Goal: Information Seeking & Learning: Learn about a topic

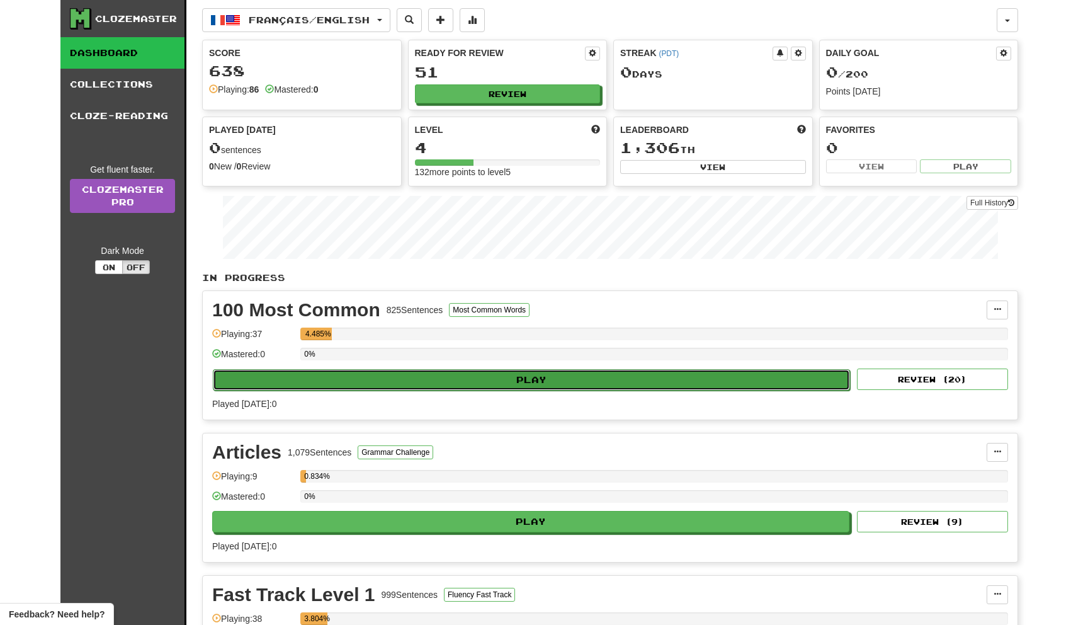
click at [418, 376] on button "Play" at bounding box center [531, 379] width 637 height 21
select select "**"
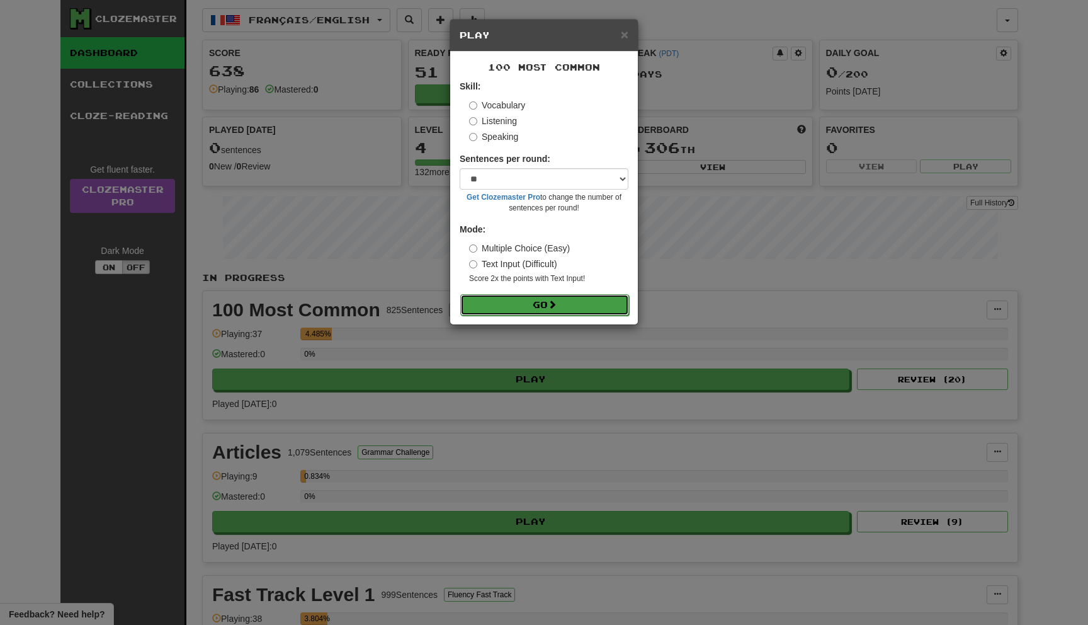
click at [509, 304] on button "Go" at bounding box center [544, 304] width 169 height 21
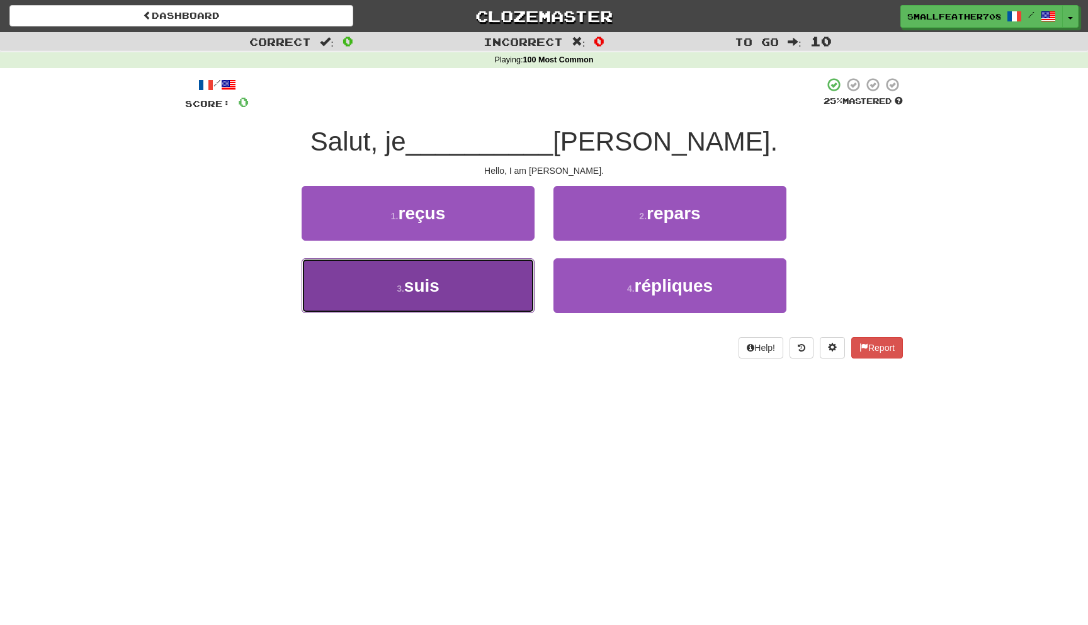
click at [456, 281] on button "3 . suis" at bounding box center [418, 285] width 233 height 55
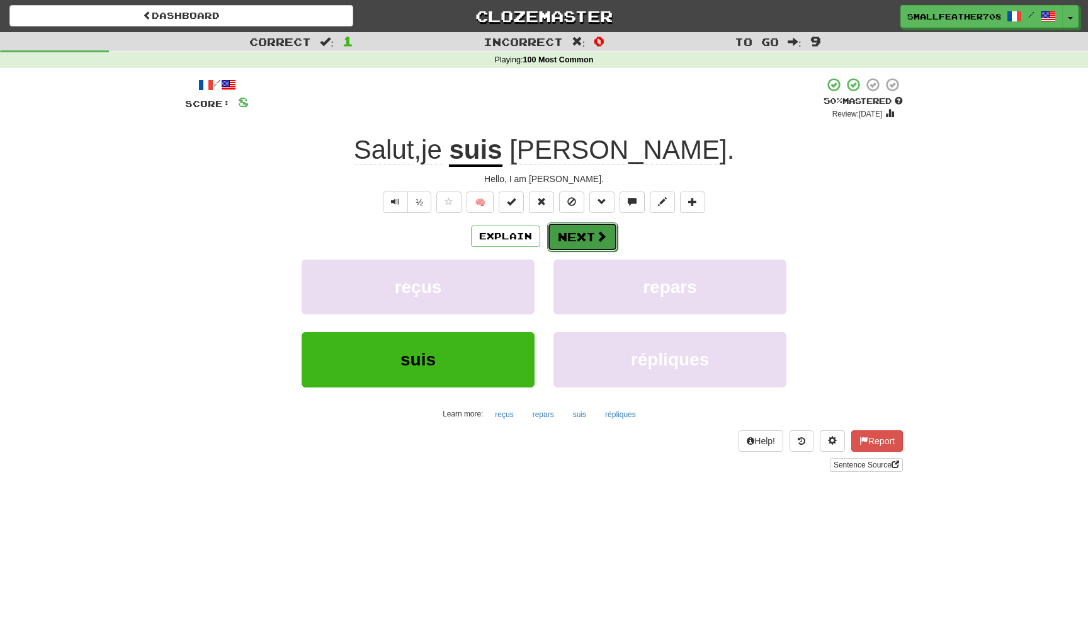
click at [565, 240] on button "Next" at bounding box center [582, 236] width 71 height 29
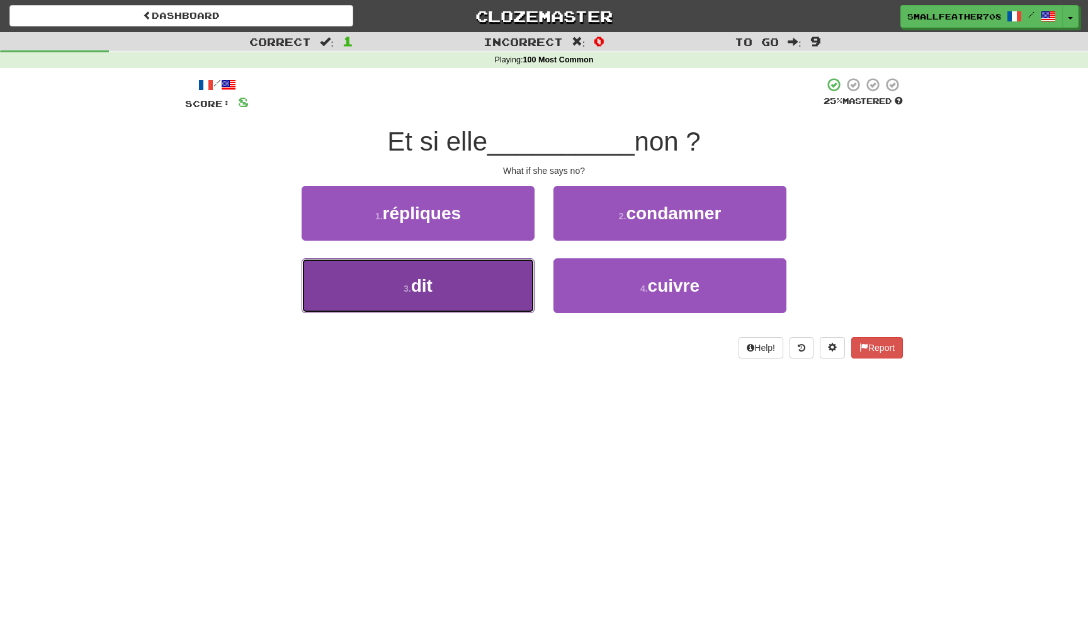
click at [463, 304] on button "3 . dit" at bounding box center [418, 285] width 233 height 55
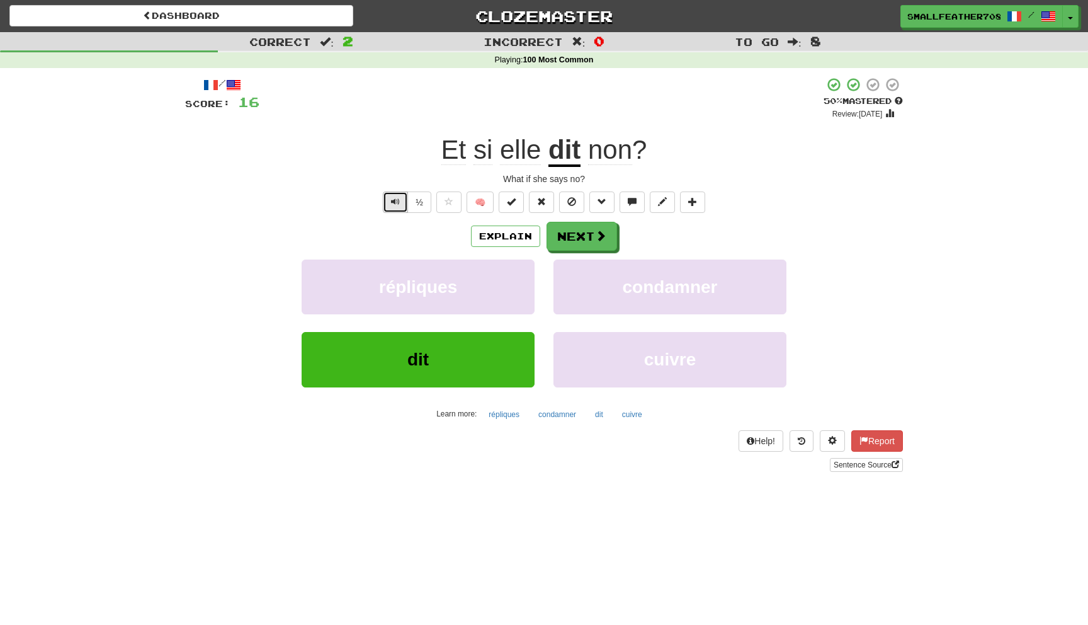
click at [407, 207] on button "Text-to-speech controls" at bounding box center [395, 201] width 25 height 21
click at [593, 241] on button "Next" at bounding box center [582, 236] width 71 height 29
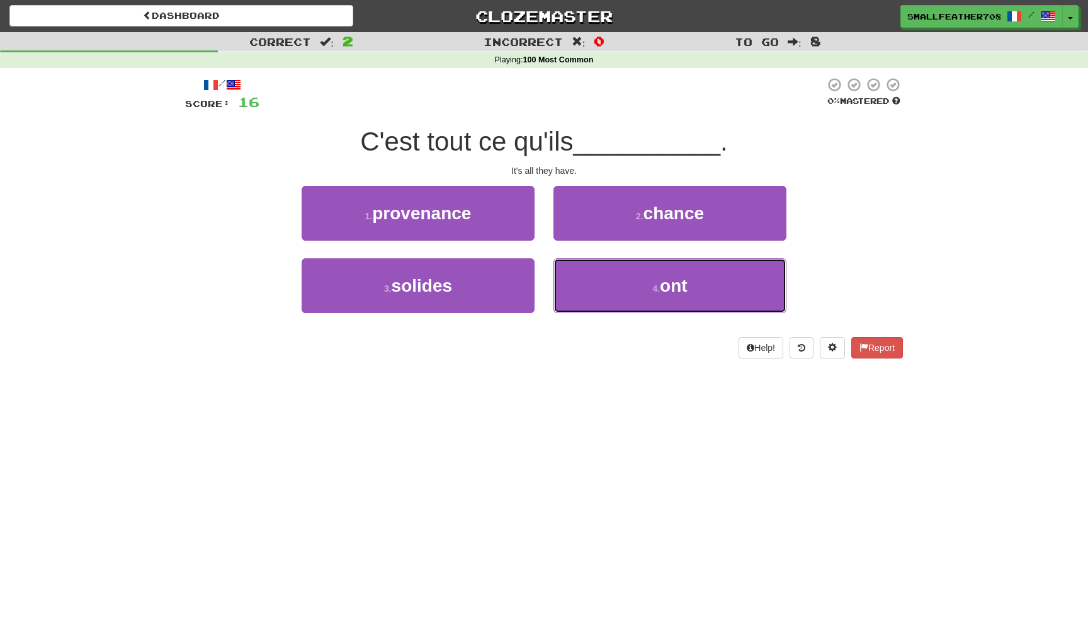
drag, startPoint x: 593, startPoint y: 269, endPoint x: 523, endPoint y: 254, distance: 70.9
click at [523, 254] on div "1 . provenance 2 . chance 3 . solides 4 . ont" at bounding box center [544, 258] width 737 height 145
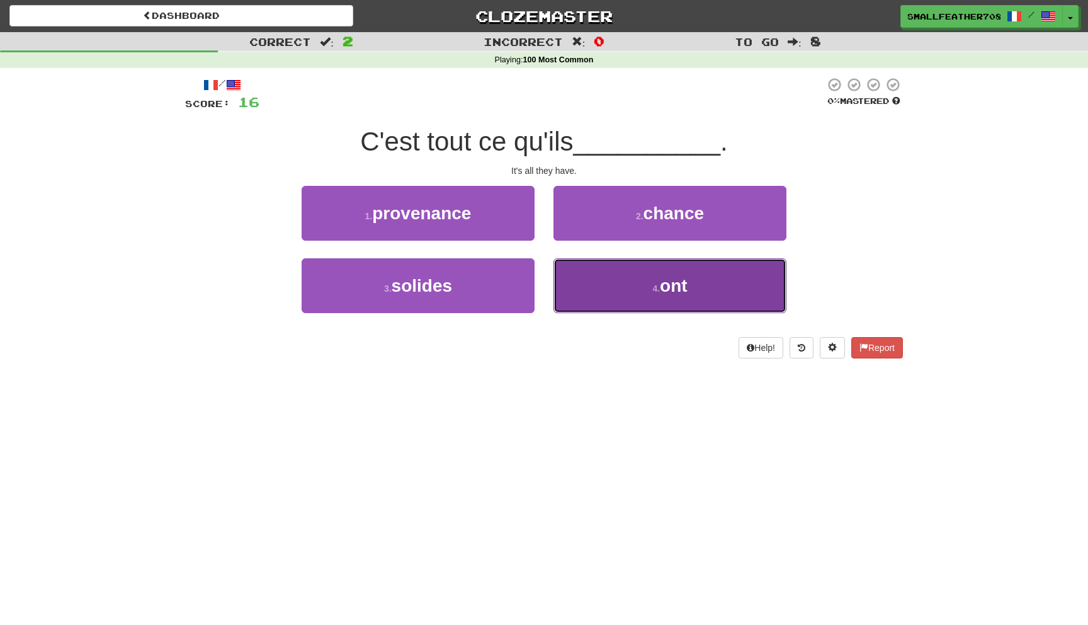
click at [601, 271] on button "4 . ont" at bounding box center [670, 285] width 233 height 55
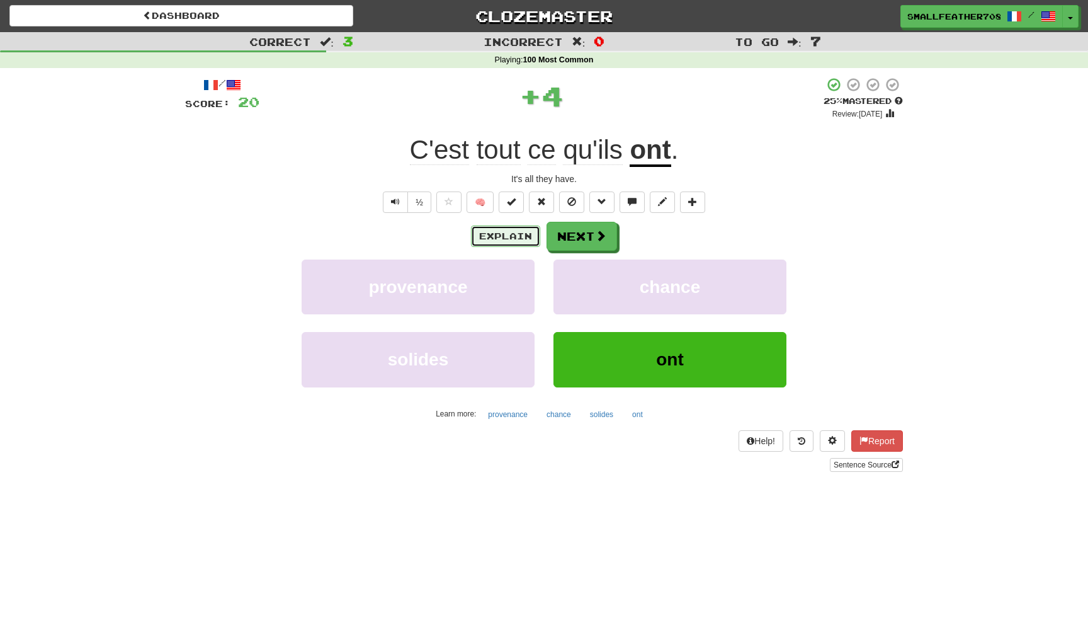
click at [486, 232] on button "Explain" at bounding box center [505, 235] width 69 height 21
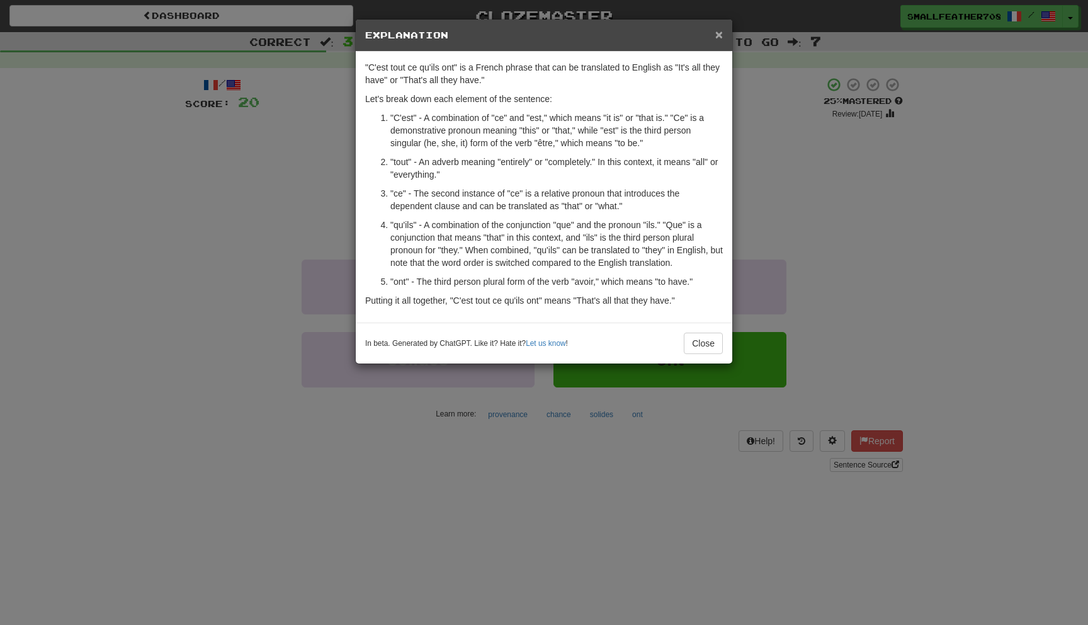
click at [715, 37] on span "×" at bounding box center [719, 34] width 8 height 14
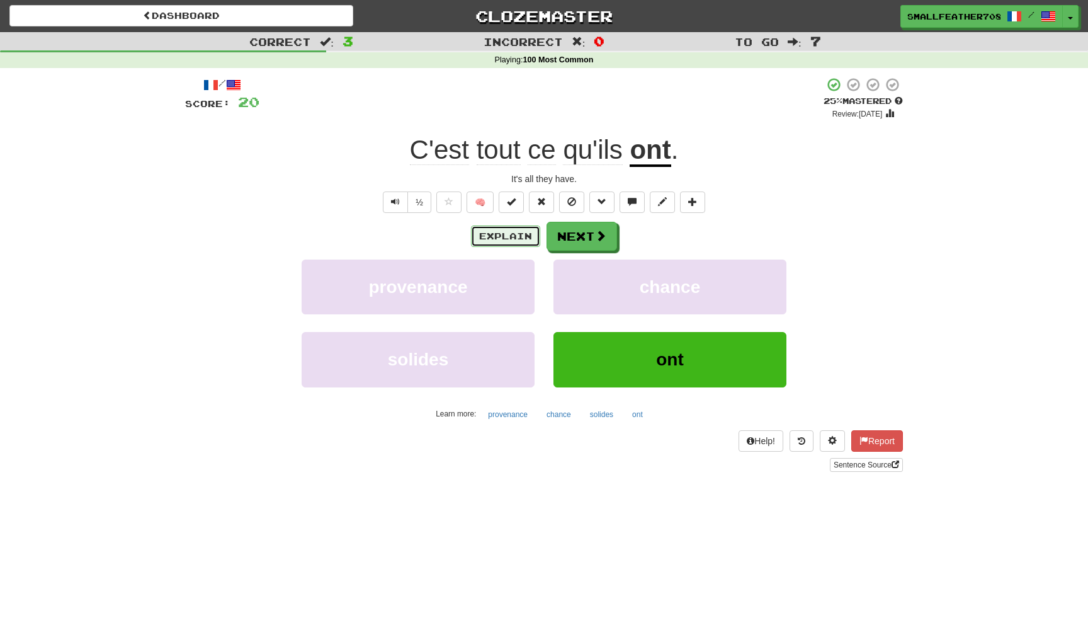
click at [495, 234] on button "Explain" at bounding box center [505, 235] width 69 height 21
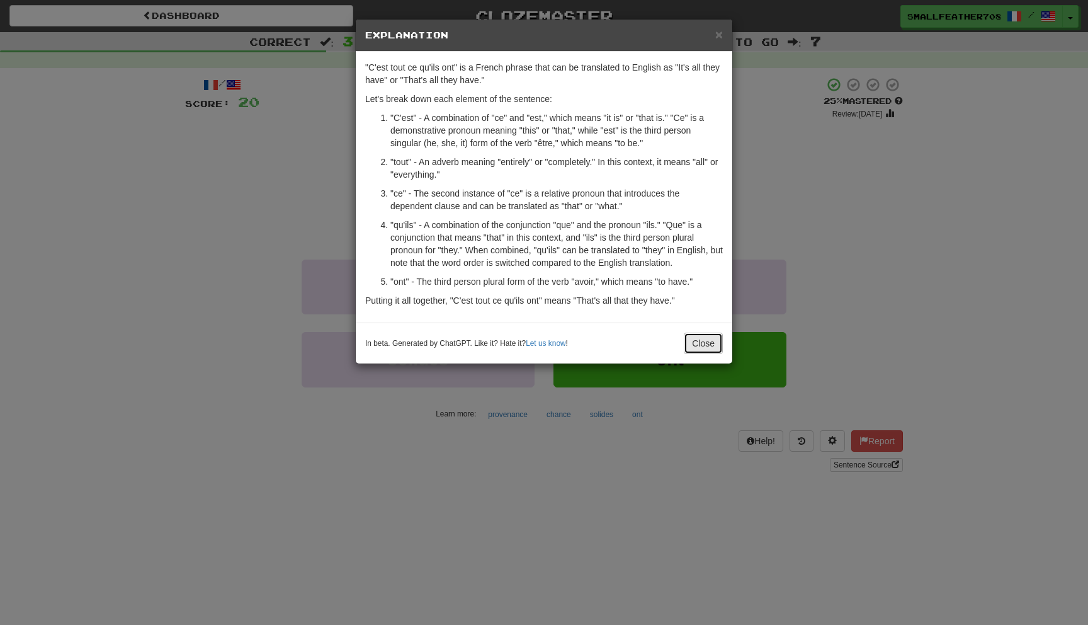
click at [702, 339] on button "Close" at bounding box center [703, 342] width 39 height 21
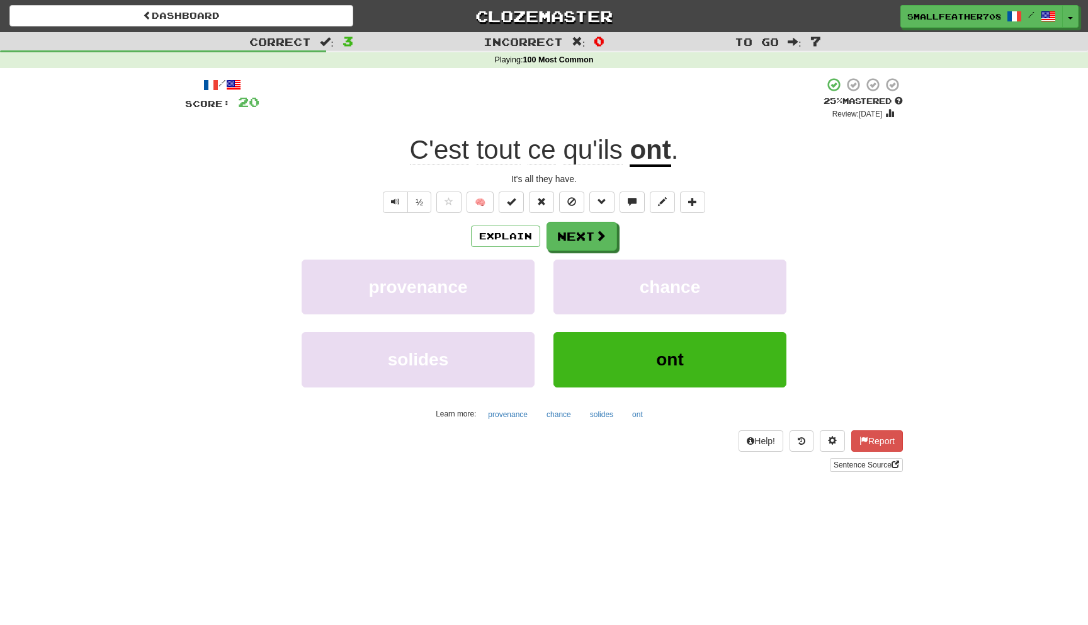
click at [599, 221] on div "/ Score: 20 + 4 25 % Mastered Review: 2025-08-21 C'est tout ce qu'ils ont . It'…" at bounding box center [544, 274] width 718 height 395
click at [589, 230] on button "Next" at bounding box center [582, 236] width 71 height 29
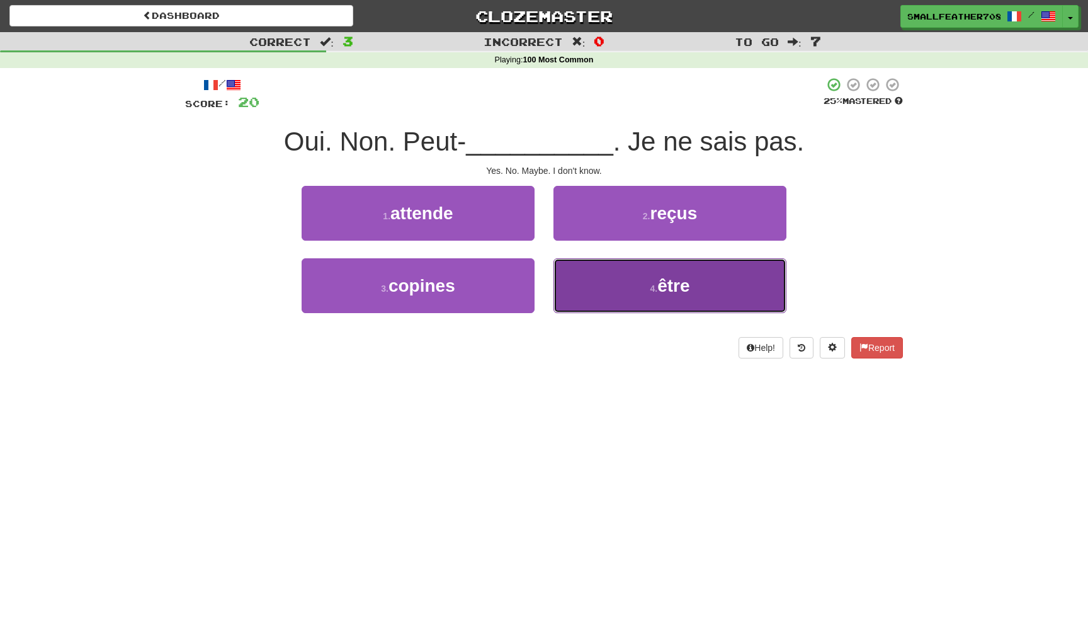
click at [572, 278] on button "4 . être" at bounding box center [670, 285] width 233 height 55
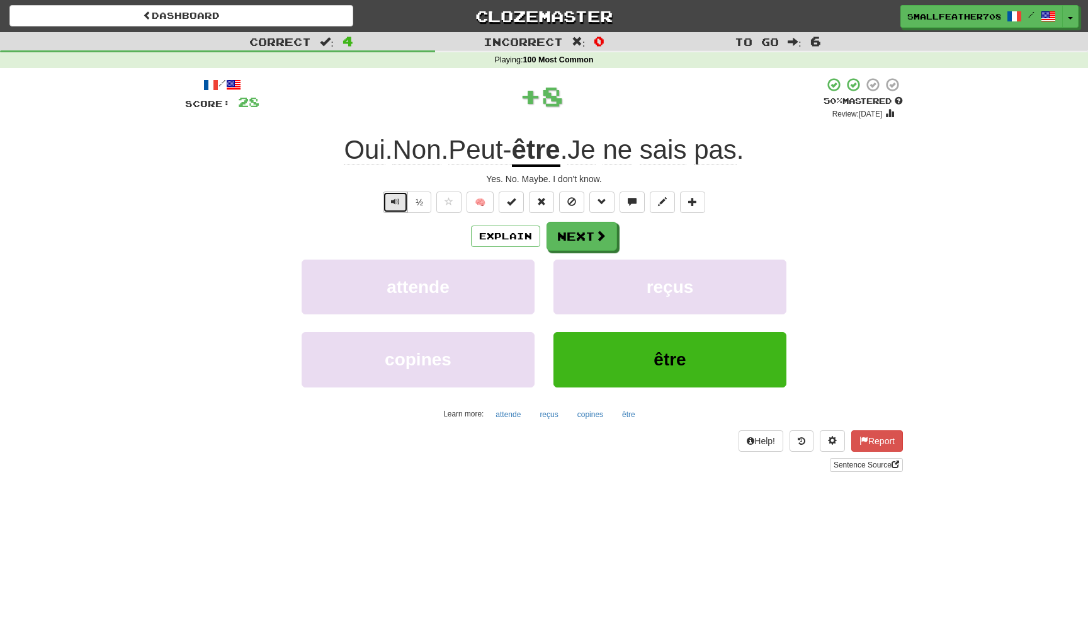
click at [393, 208] on button "Text-to-speech controls" at bounding box center [395, 201] width 25 height 21
click at [482, 233] on button "Explain" at bounding box center [505, 235] width 69 height 21
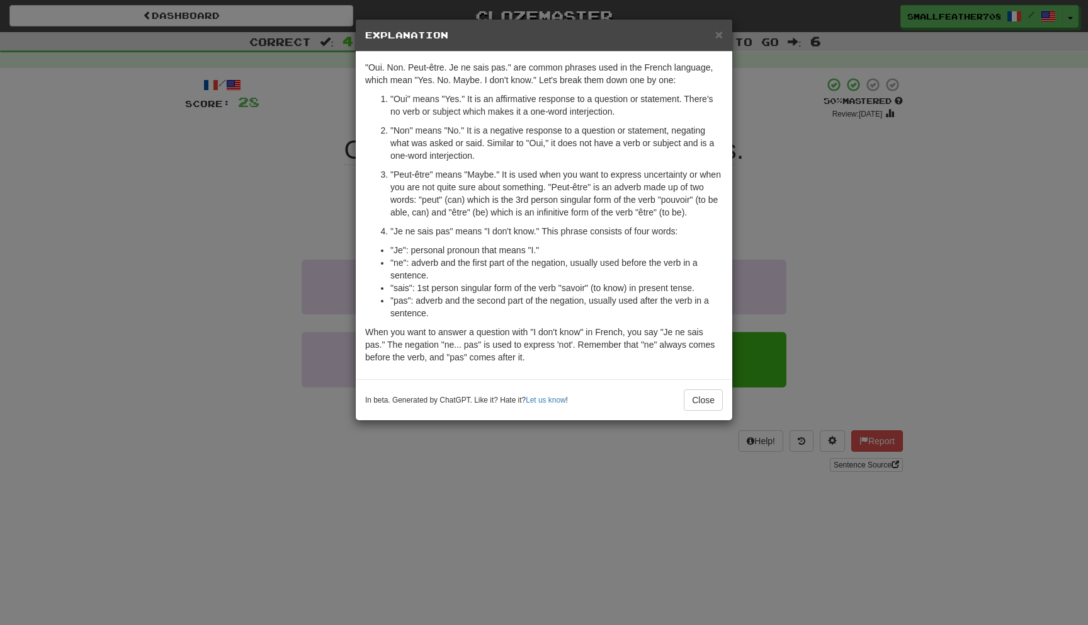
click at [714, 35] on h5 "Explanation" at bounding box center [544, 35] width 358 height 13
click at [722, 32] on span "×" at bounding box center [719, 34] width 8 height 14
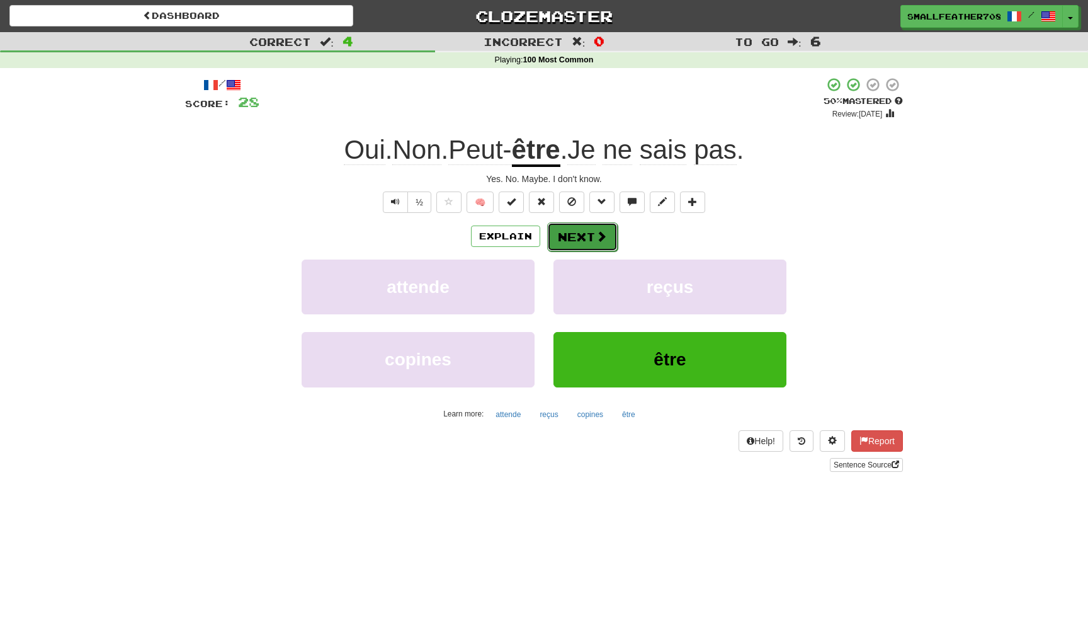
click at [599, 241] on span at bounding box center [601, 235] width 11 height 11
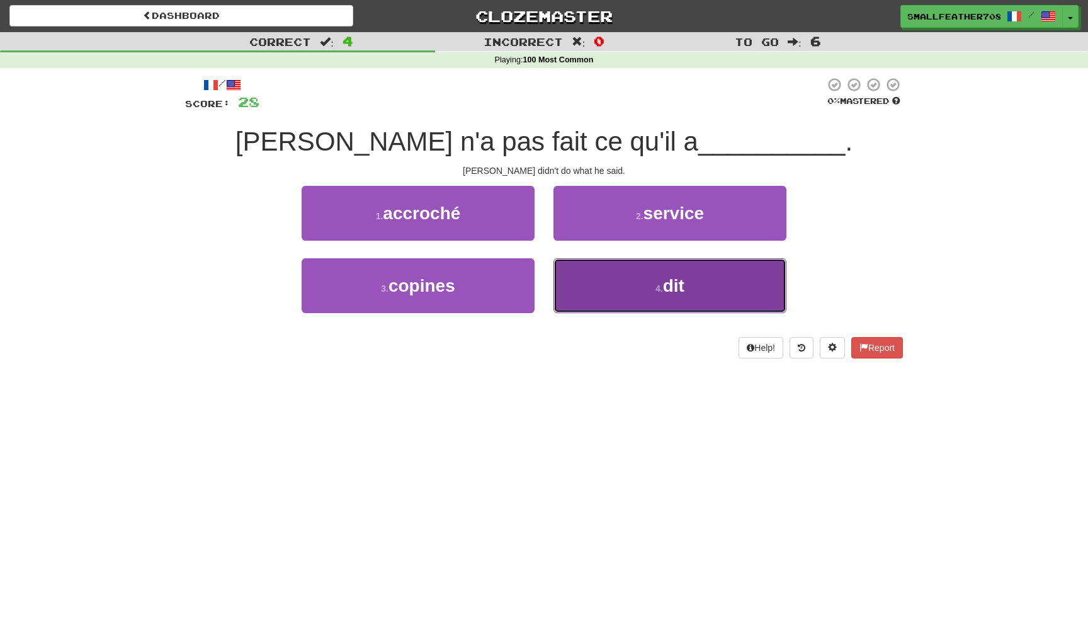
click at [562, 278] on button "4 . dit" at bounding box center [670, 285] width 233 height 55
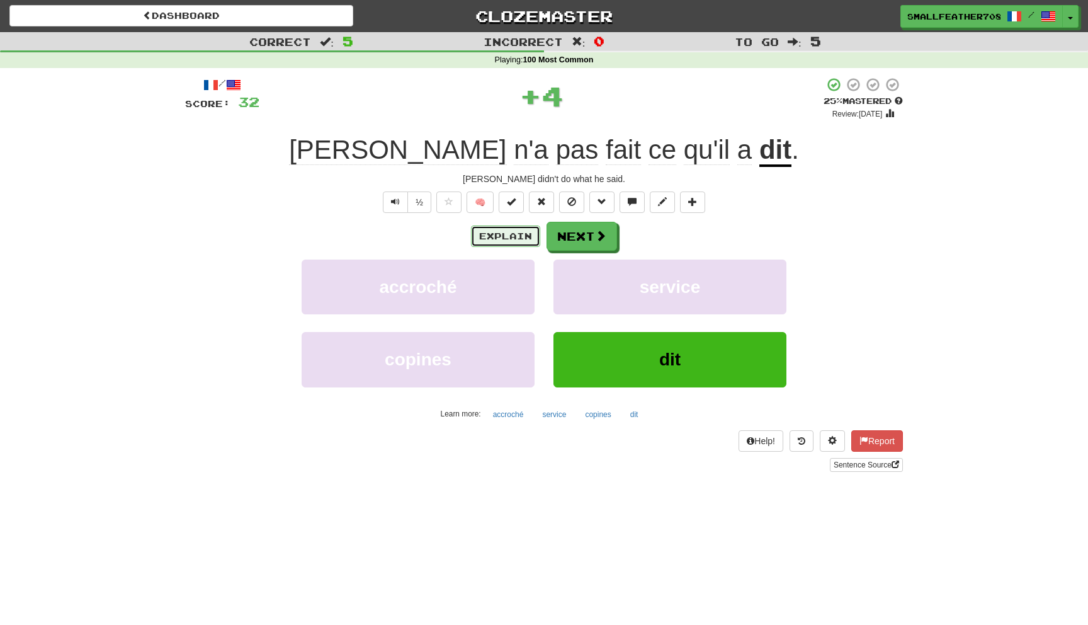
click at [485, 230] on button "Explain" at bounding box center [505, 235] width 69 height 21
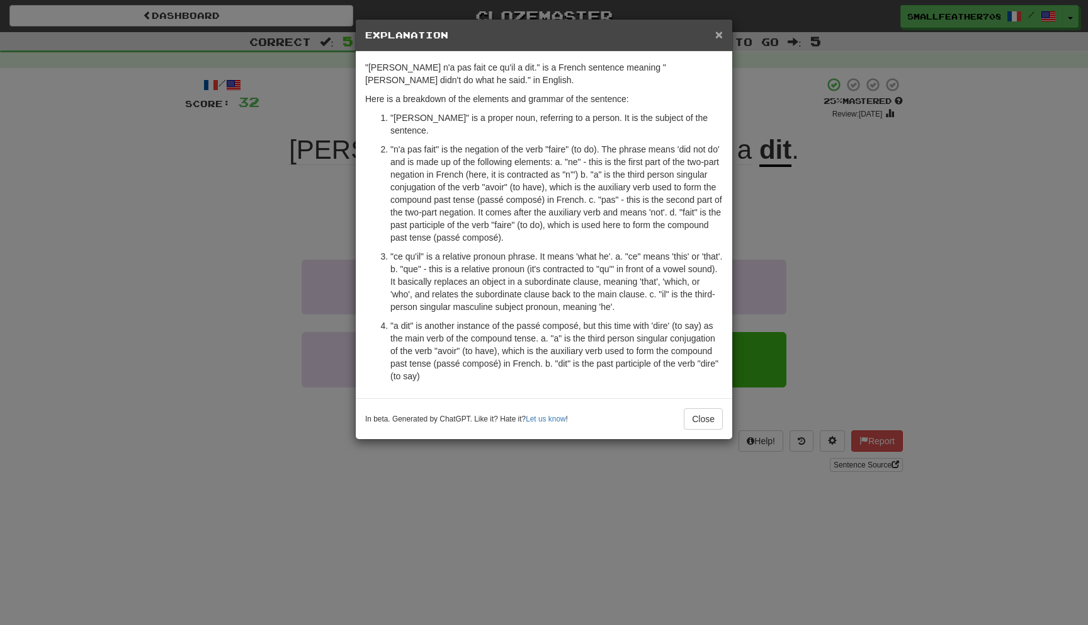
click at [715, 35] on span "×" at bounding box center [719, 34] width 8 height 14
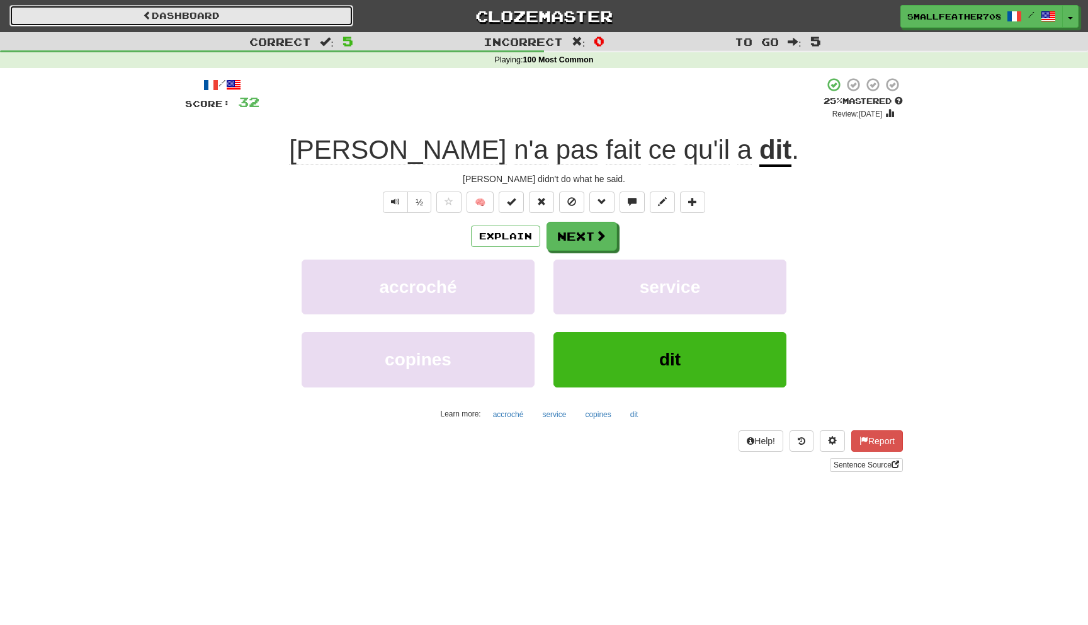
click at [209, 11] on link "Dashboard" at bounding box center [181, 15] width 344 height 21
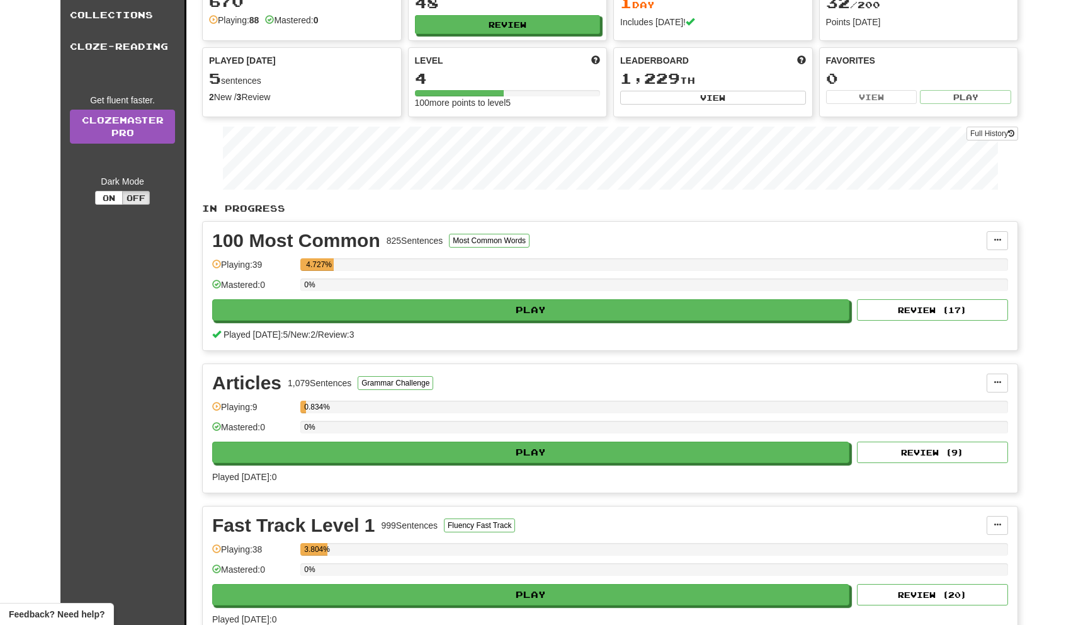
scroll to position [151, 0]
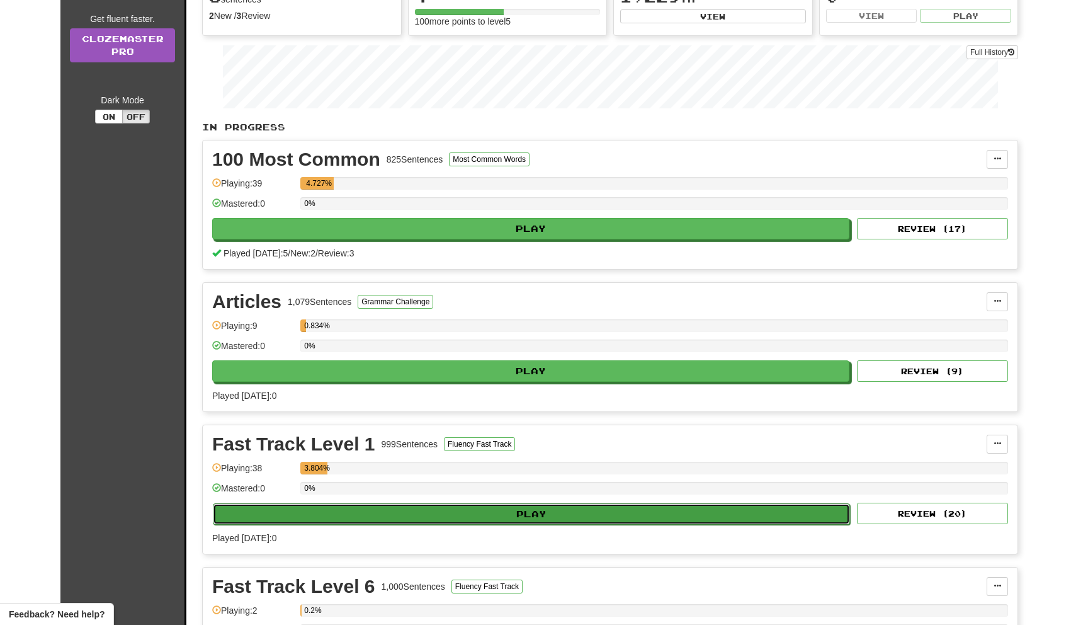
click at [328, 520] on button "Play" at bounding box center [531, 513] width 637 height 21
select select "**"
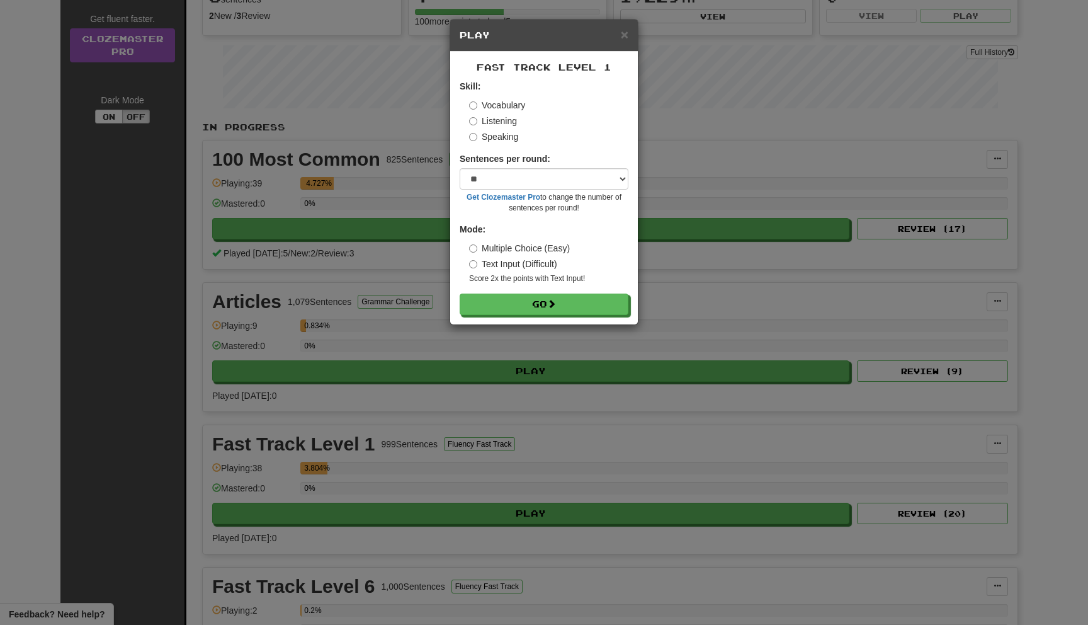
click at [494, 119] on label "Listening" at bounding box center [493, 121] width 48 height 13
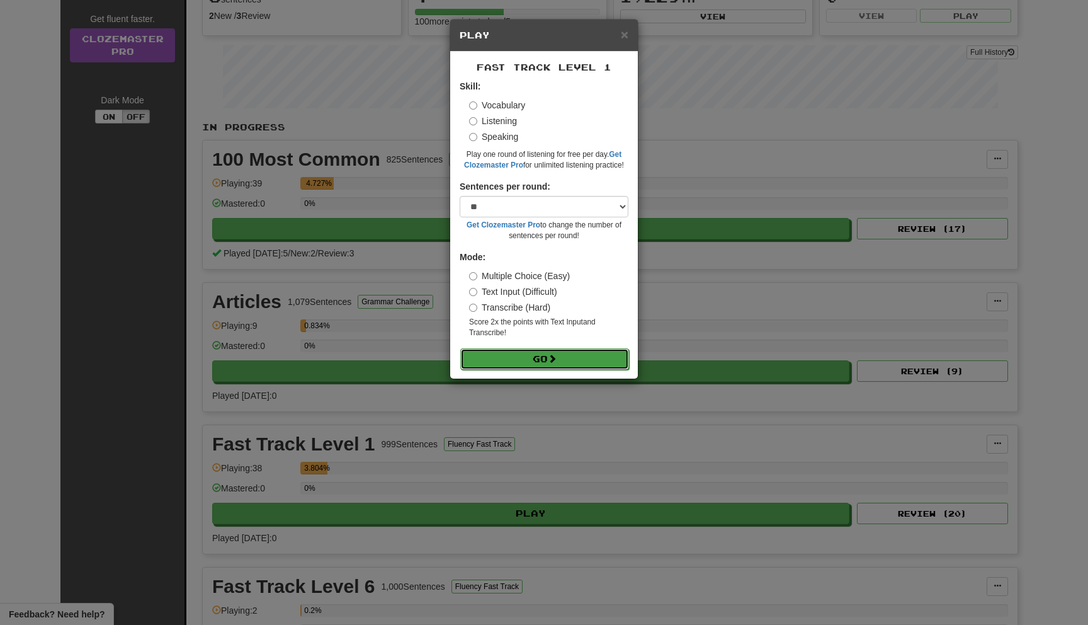
click at [486, 351] on button "Go" at bounding box center [544, 358] width 169 height 21
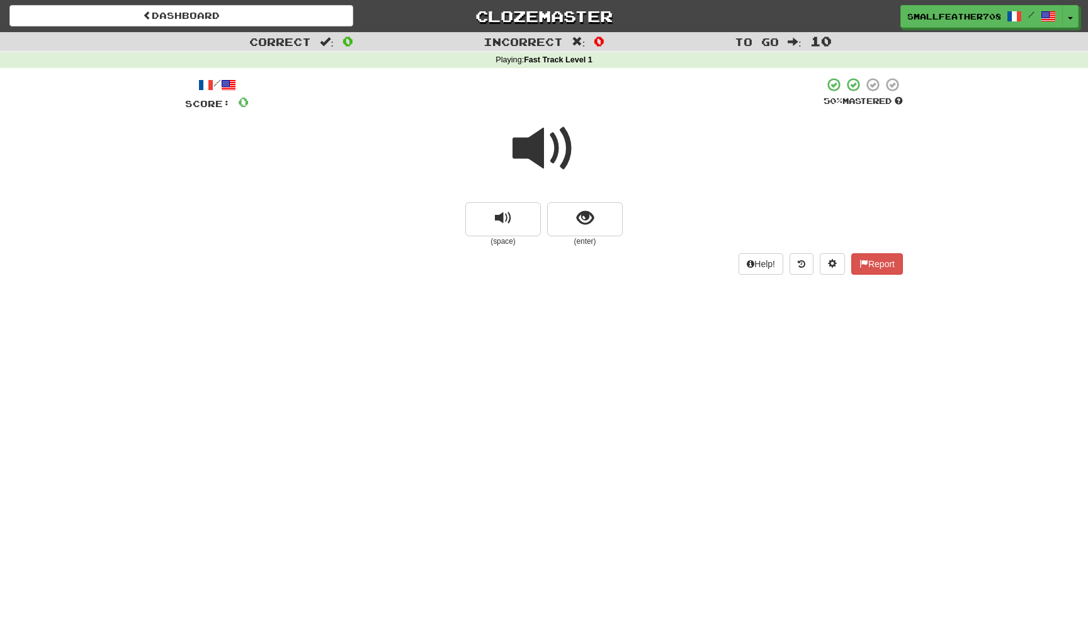
click at [531, 160] on span at bounding box center [544, 148] width 63 height 63
click at [518, 234] on button "replay audio" at bounding box center [503, 219] width 76 height 34
click at [558, 231] on button "show sentence" at bounding box center [585, 219] width 76 height 34
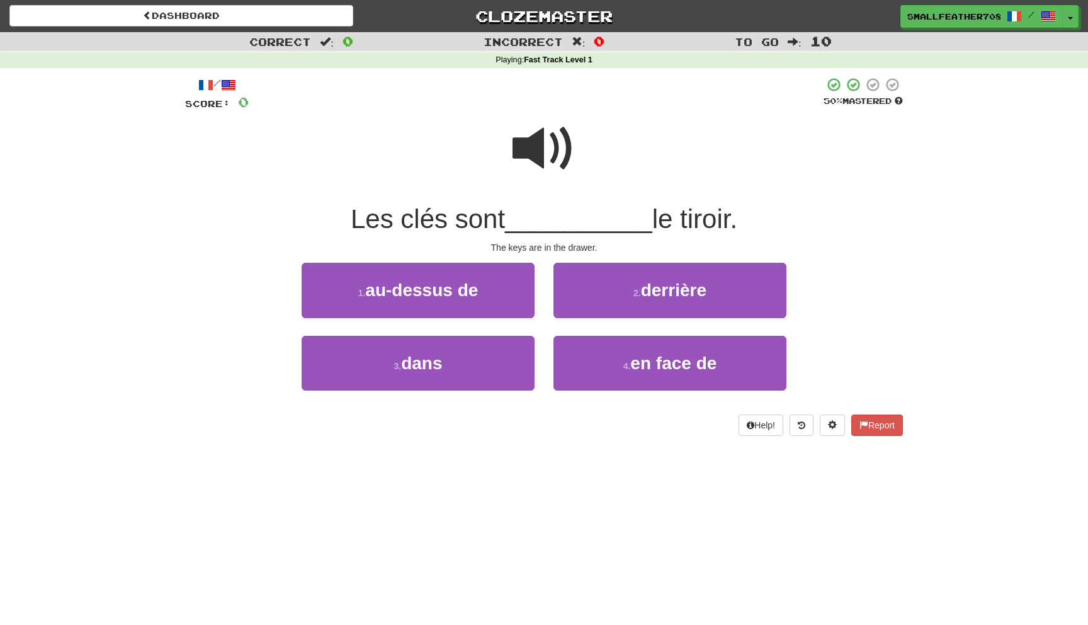
click at [542, 155] on span at bounding box center [544, 148] width 63 height 63
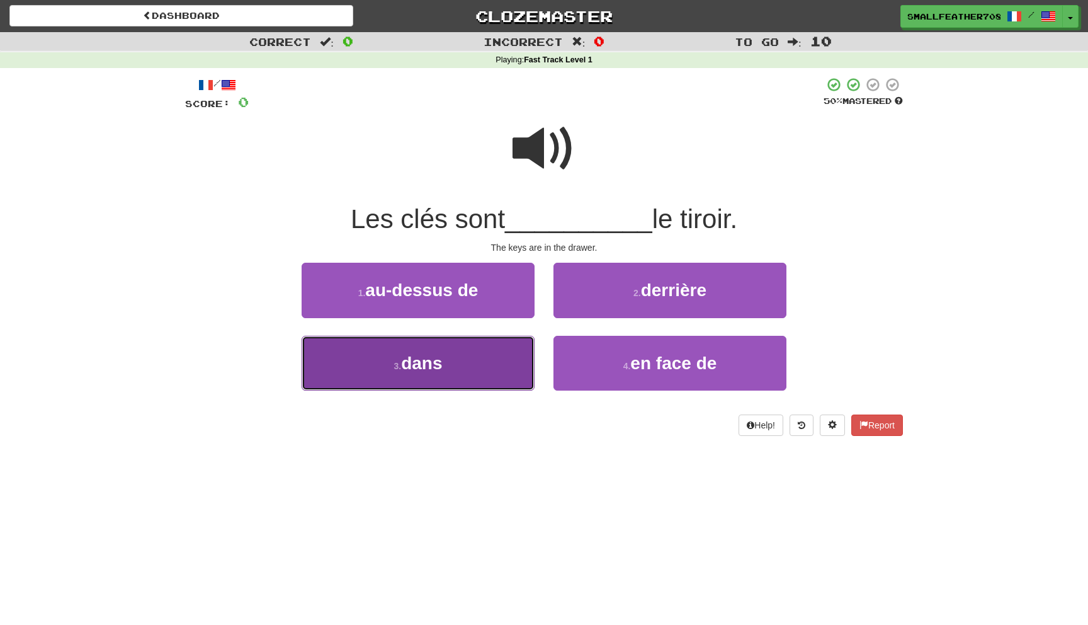
click at [473, 380] on button "3 . dans" at bounding box center [418, 363] width 233 height 55
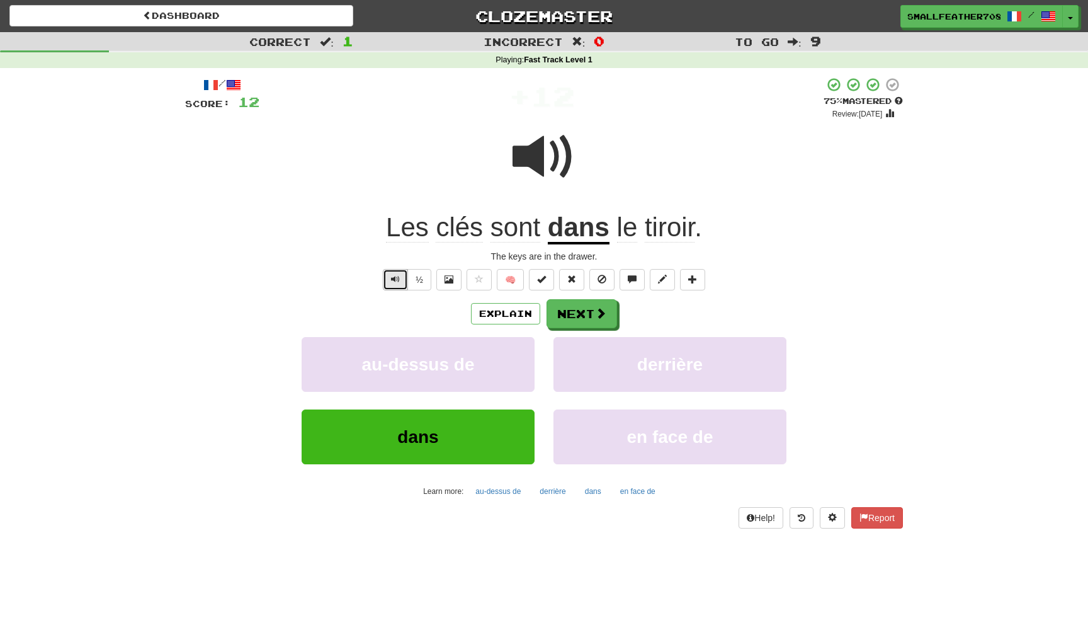
click at [394, 280] on span "Text-to-speech controls" at bounding box center [395, 279] width 9 height 9
click at [569, 318] on button "Next" at bounding box center [582, 314] width 71 height 29
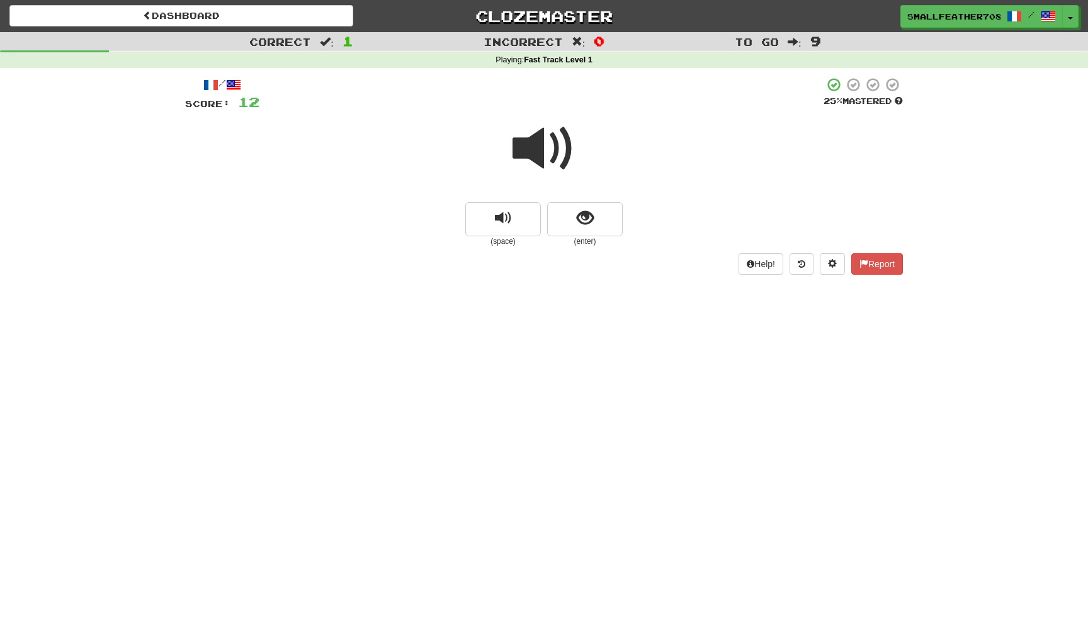
click at [523, 159] on span at bounding box center [544, 148] width 63 height 63
click at [563, 207] on button "show sentence" at bounding box center [585, 219] width 76 height 34
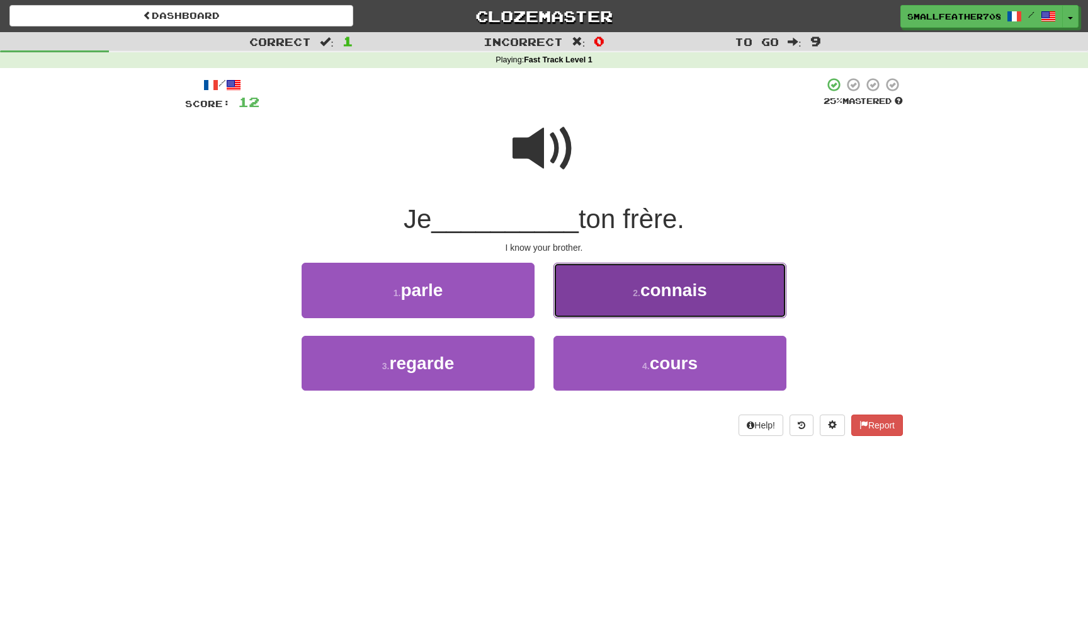
click at [644, 291] on span "connais" at bounding box center [673, 290] width 67 height 20
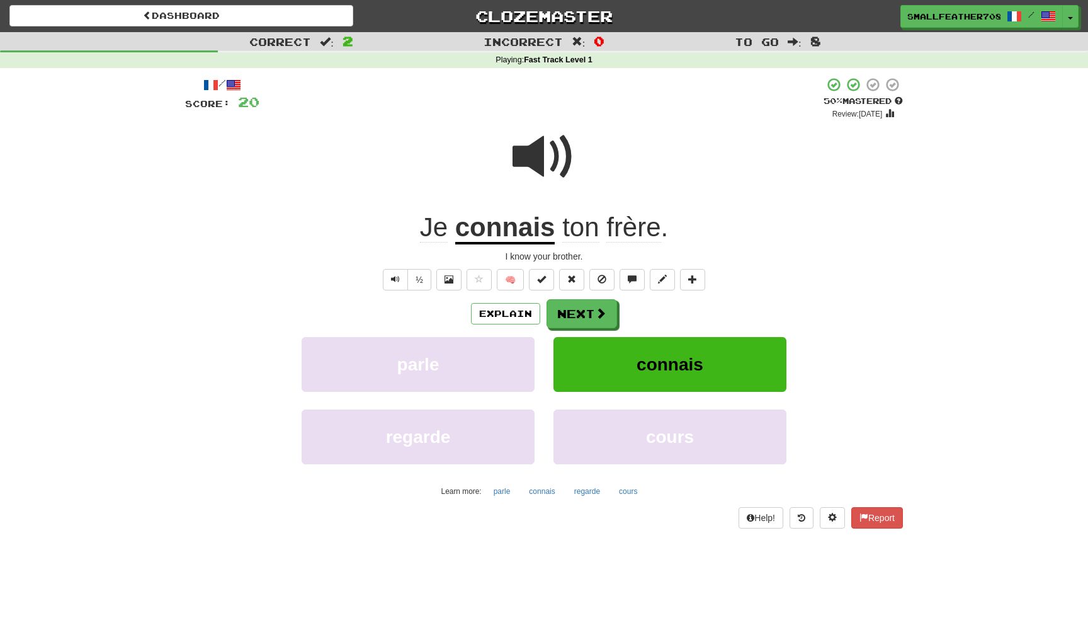
click at [513, 227] on u "connais" at bounding box center [505, 228] width 100 height 32
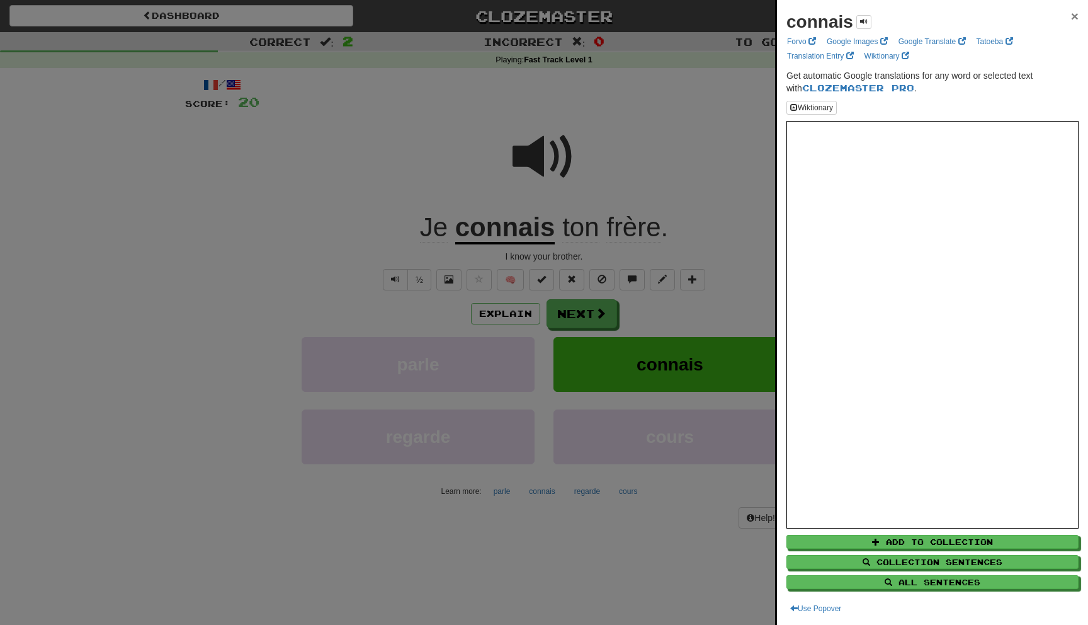
click at [1074, 13] on span "×" at bounding box center [1075, 16] width 8 height 14
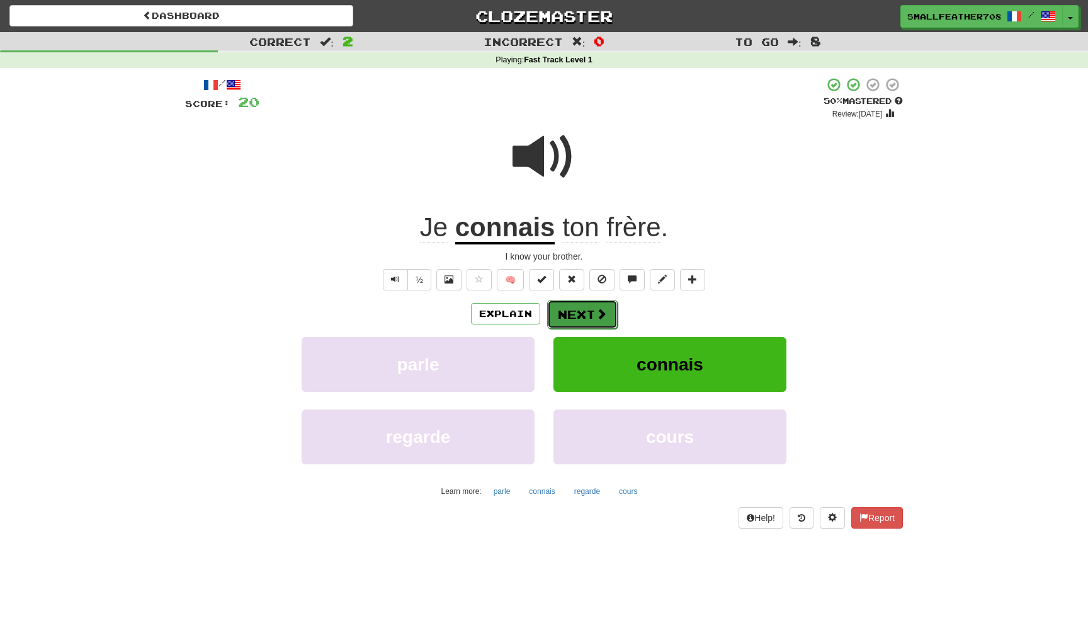
click at [574, 312] on button "Next" at bounding box center [582, 314] width 71 height 29
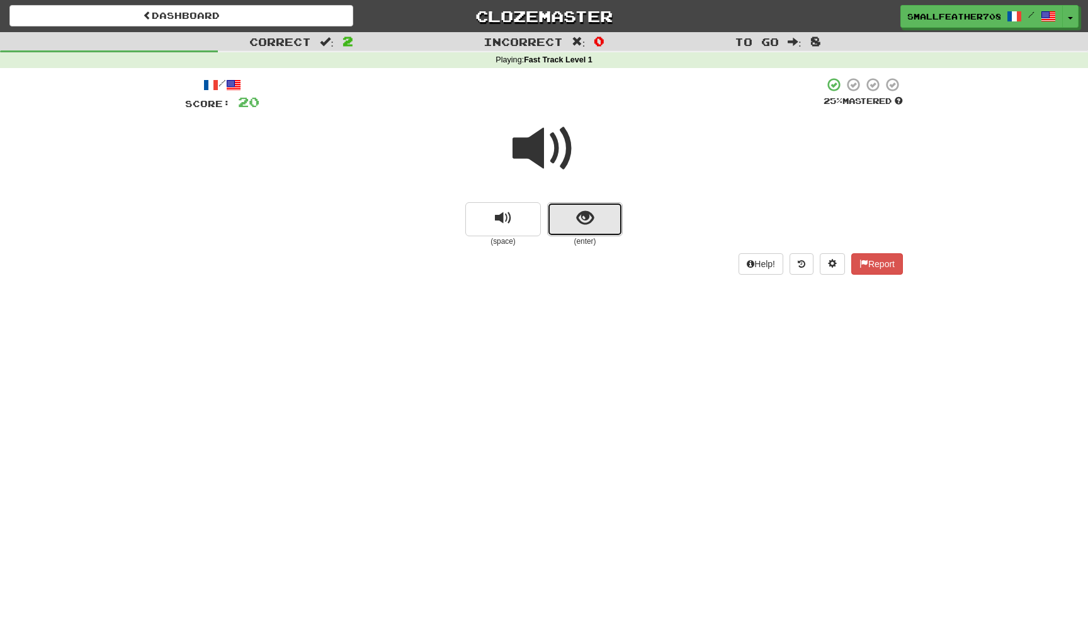
click at [569, 225] on button "show sentence" at bounding box center [585, 219] width 76 height 34
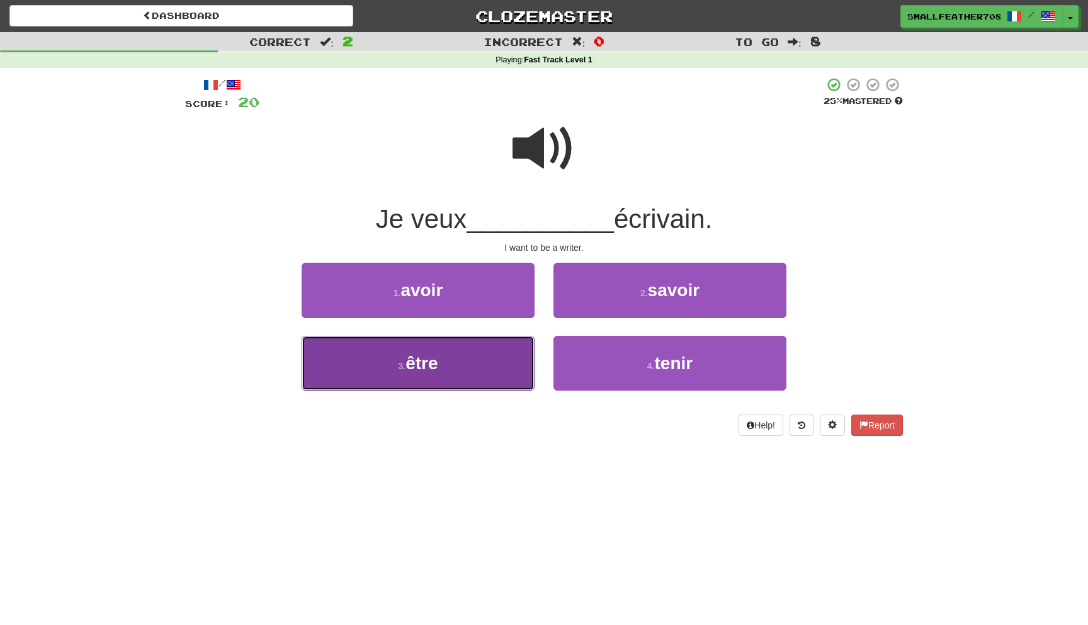
click at [472, 380] on button "3 . être" at bounding box center [418, 363] width 233 height 55
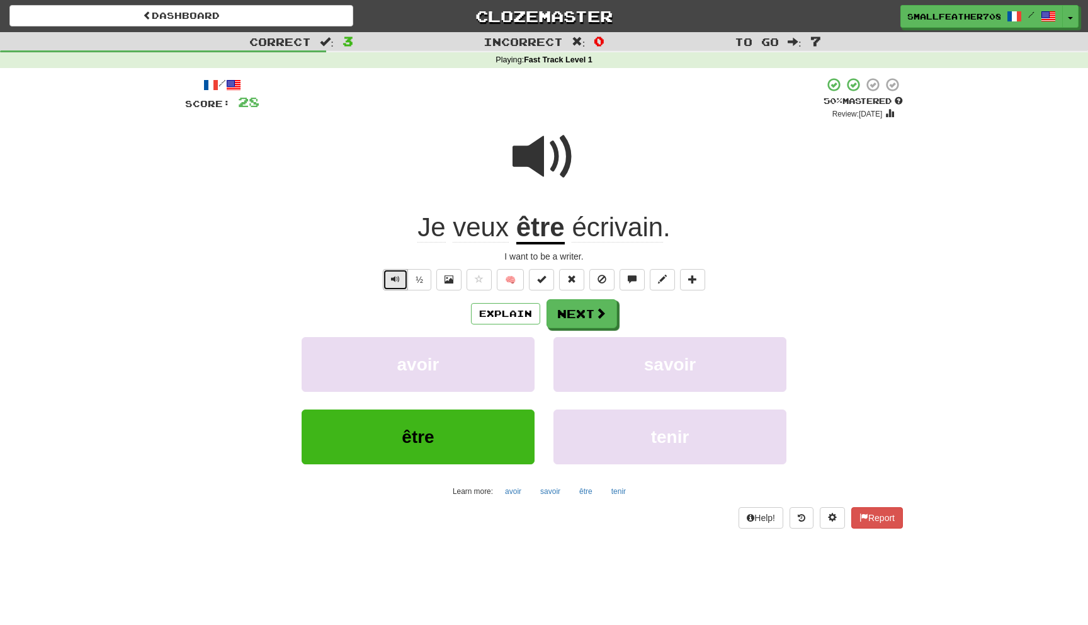
click at [398, 276] on span "Text-to-speech controls" at bounding box center [395, 279] width 9 height 9
click at [600, 324] on button "Next" at bounding box center [582, 314] width 71 height 29
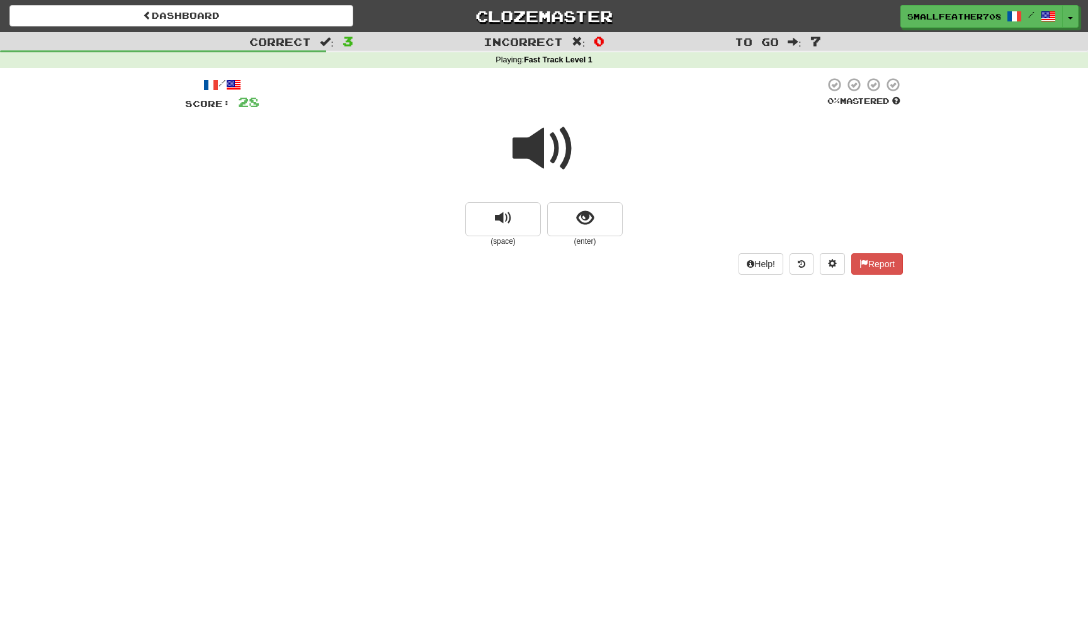
click at [521, 150] on span at bounding box center [544, 148] width 63 height 63
click at [577, 238] on small "(enter)" at bounding box center [585, 241] width 76 height 11
click at [582, 222] on span "show sentence" at bounding box center [585, 218] width 17 height 17
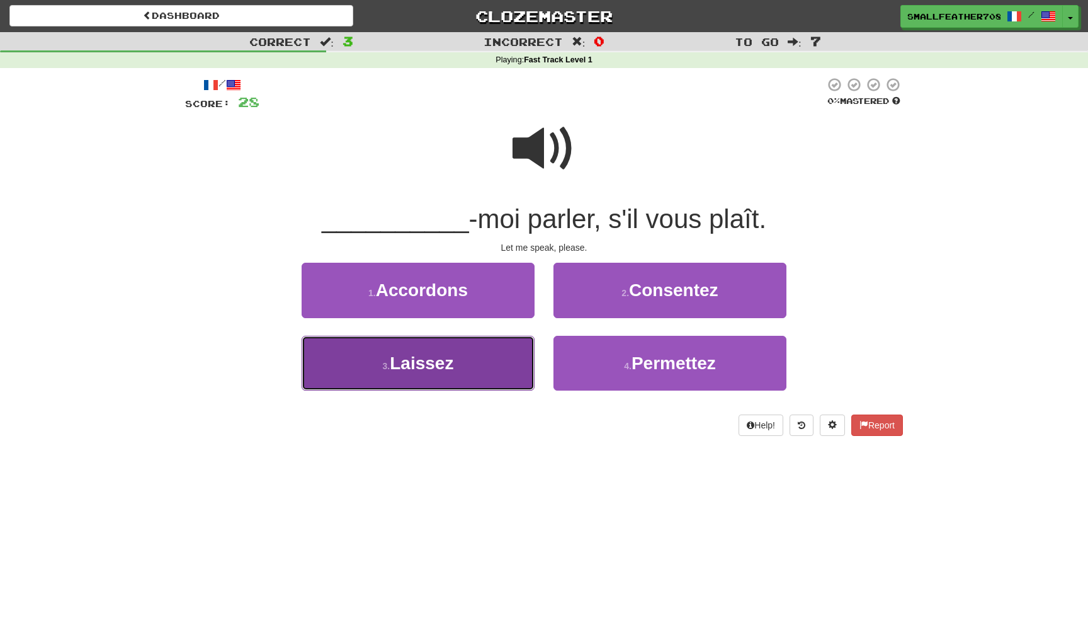
click at [513, 367] on button "3 . Laissez" at bounding box center [418, 363] width 233 height 55
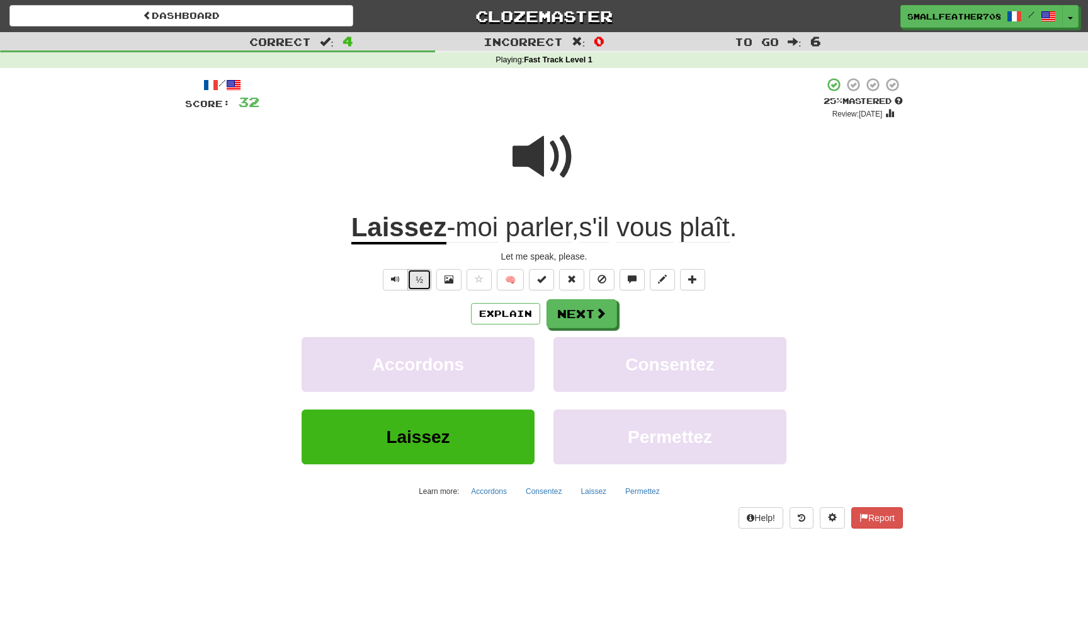
click at [425, 278] on button "½" at bounding box center [419, 279] width 24 height 21
click at [426, 280] on button "½" at bounding box center [419, 279] width 24 height 21
click at [406, 278] on button "Text-to-speech controls" at bounding box center [395, 279] width 25 height 21
click at [566, 326] on button "Next" at bounding box center [582, 314] width 71 height 29
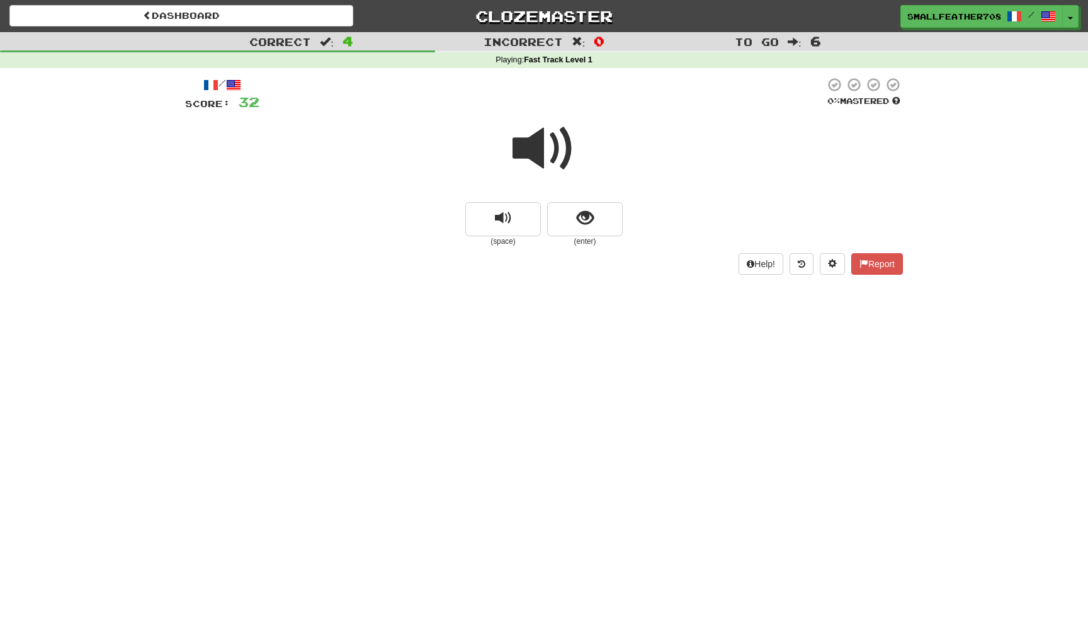
click at [543, 179] on span at bounding box center [544, 148] width 63 height 63
click at [543, 178] on span at bounding box center [544, 148] width 63 height 63
click at [591, 225] on span "show sentence" at bounding box center [585, 218] width 17 height 17
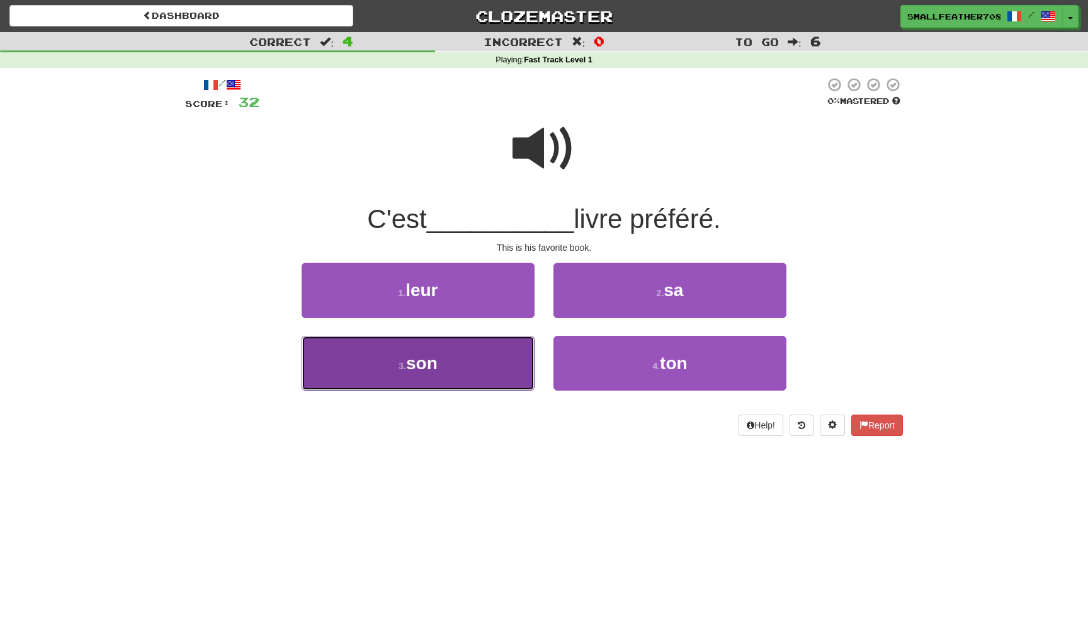
click at [445, 343] on button "3 . son" at bounding box center [418, 363] width 233 height 55
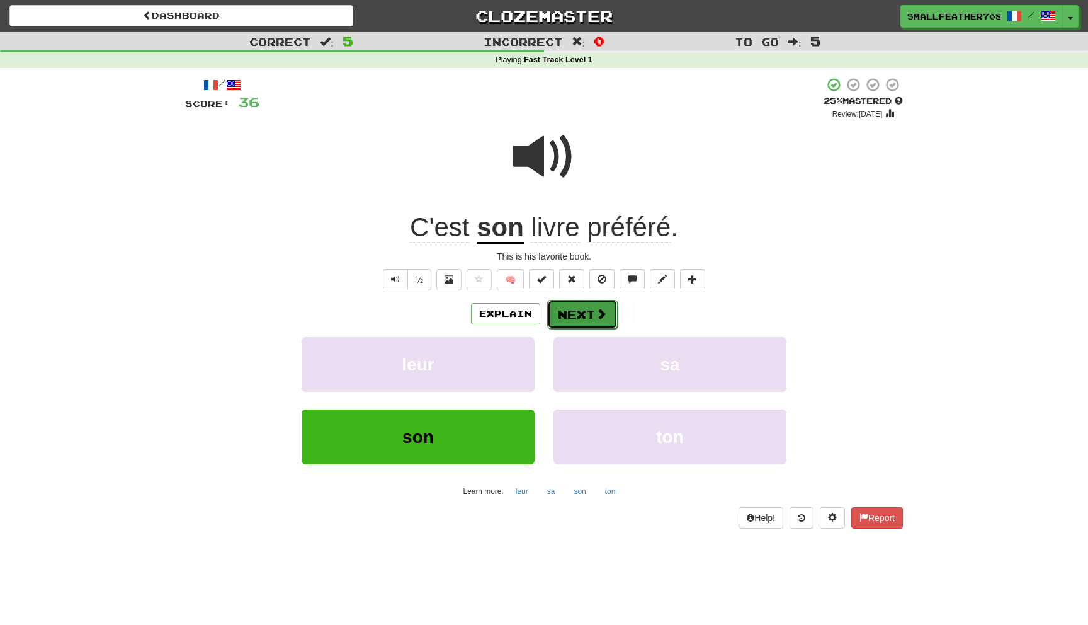
click at [579, 304] on button "Next" at bounding box center [582, 314] width 71 height 29
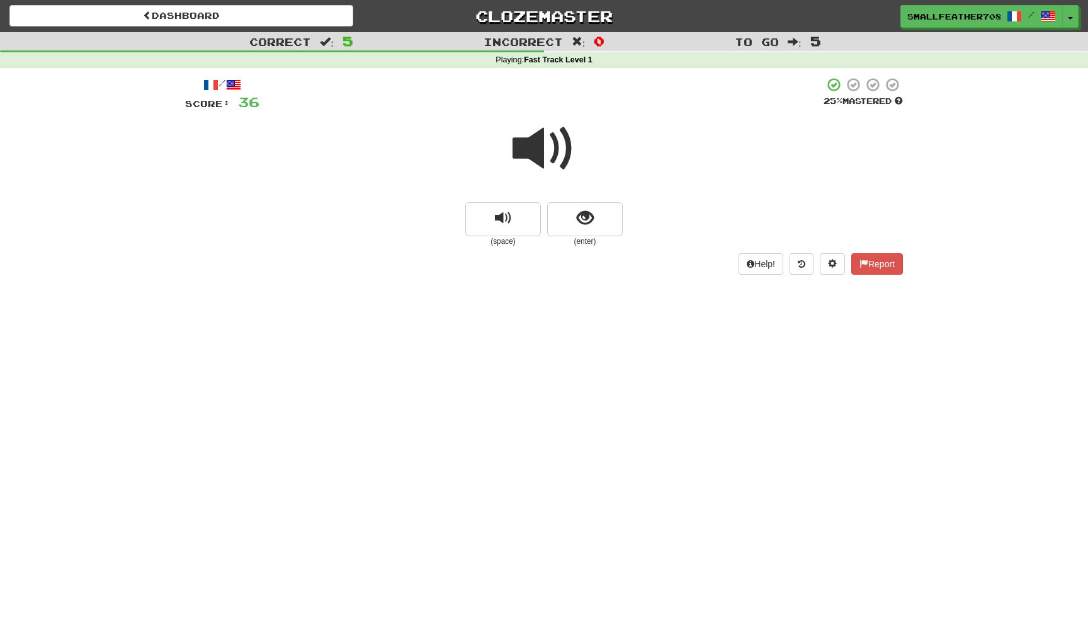
click at [555, 131] on span at bounding box center [544, 148] width 63 height 63
click at [590, 227] on span "show sentence" at bounding box center [585, 218] width 17 height 17
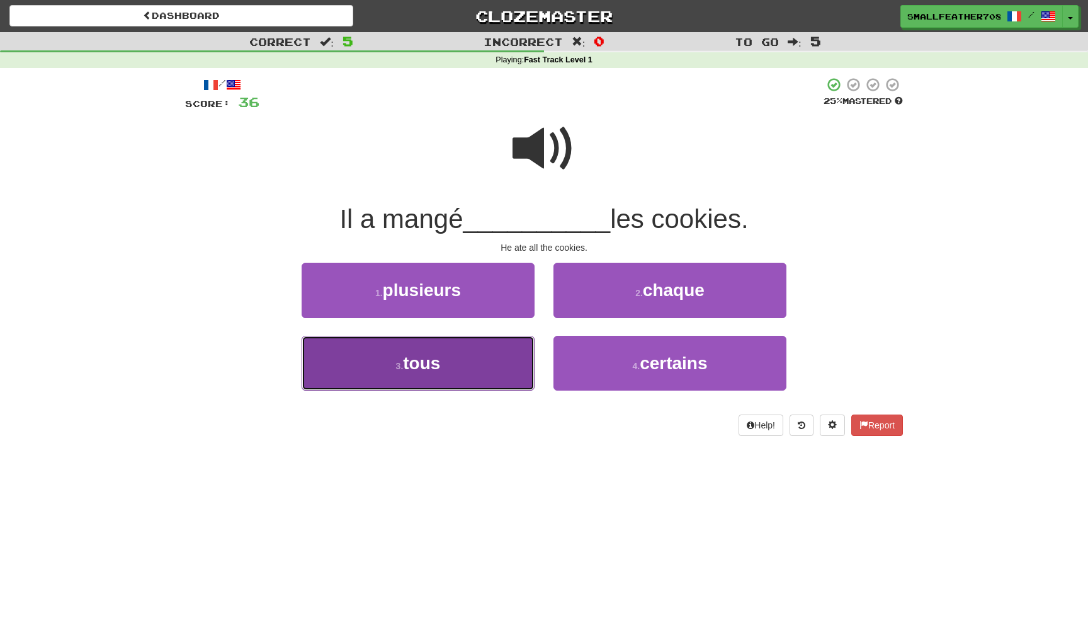
click at [450, 344] on button "3 . tous" at bounding box center [418, 363] width 233 height 55
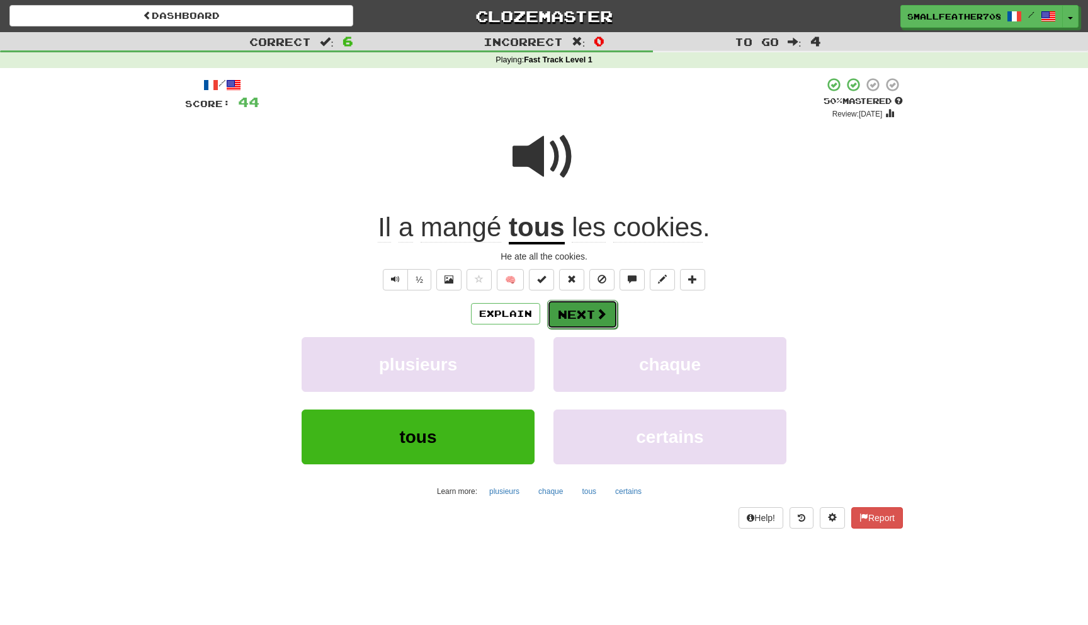
click at [577, 314] on button "Next" at bounding box center [582, 314] width 71 height 29
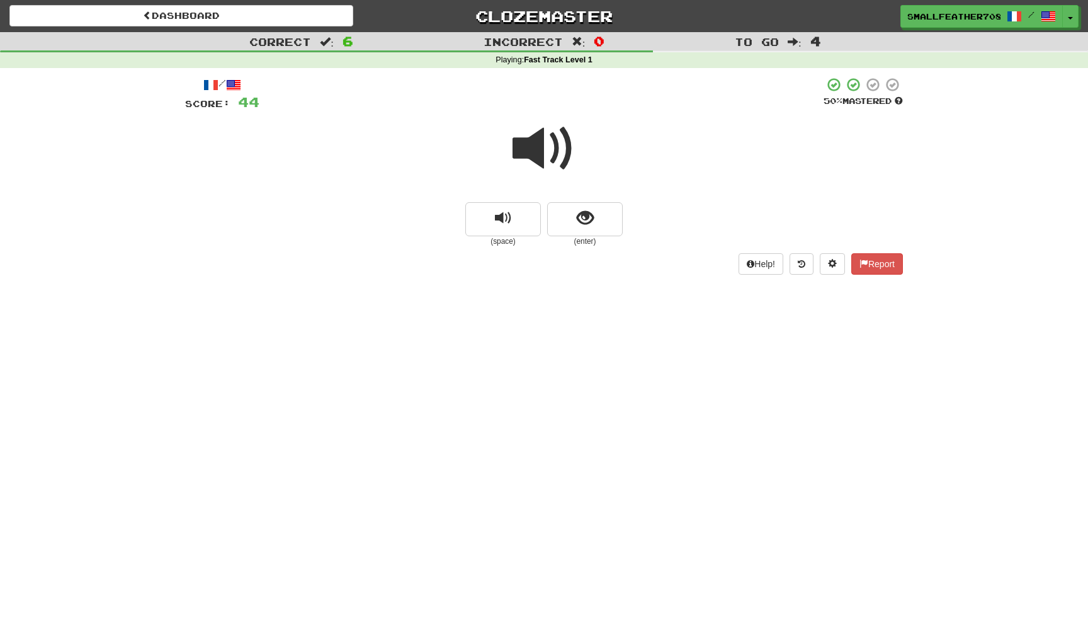
click at [538, 151] on span at bounding box center [544, 148] width 63 height 63
click at [574, 228] on button "show sentence" at bounding box center [585, 219] width 76 height 34
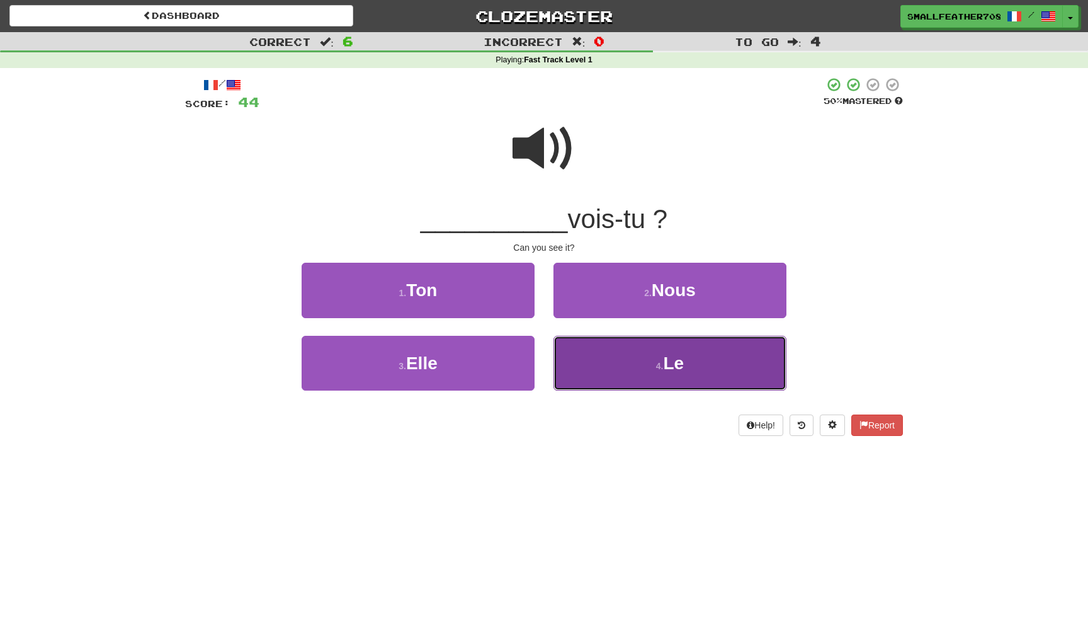
click at [620, 365] on button "4 . Le" at bounding box center [670, 363] width 233 height 55
